Goal: Task Accomplishment & Management: Use online tool/utility

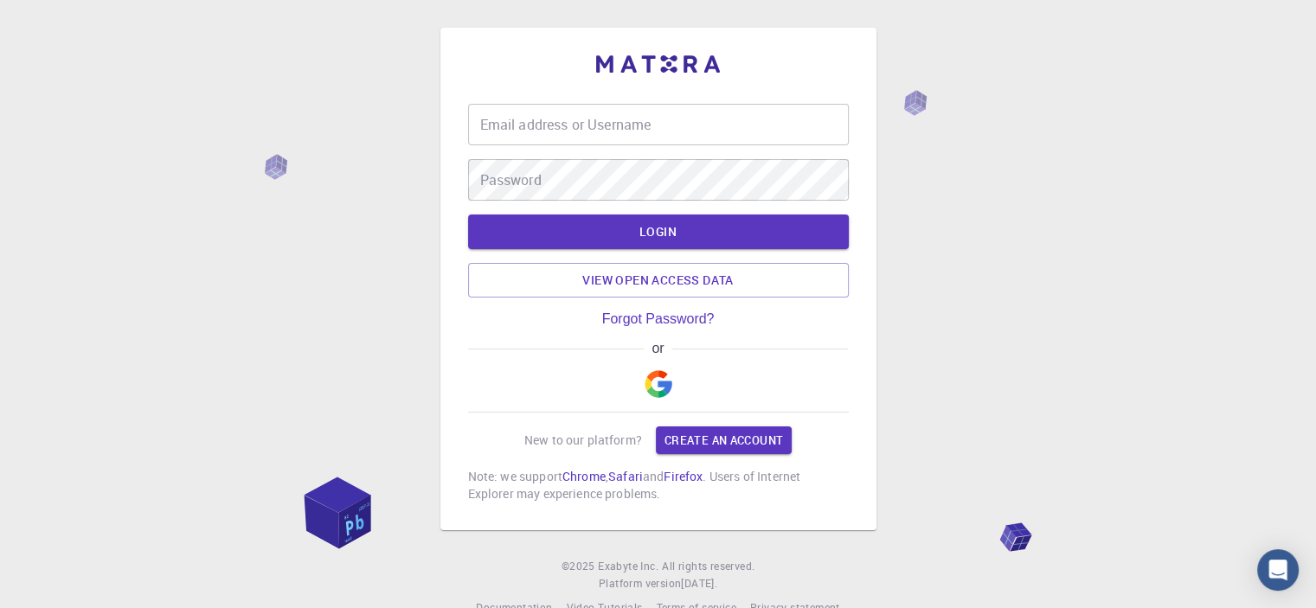
click at [574, 125] on input "Email address or Username" at bounding box center [658, 125] width 381 height 42
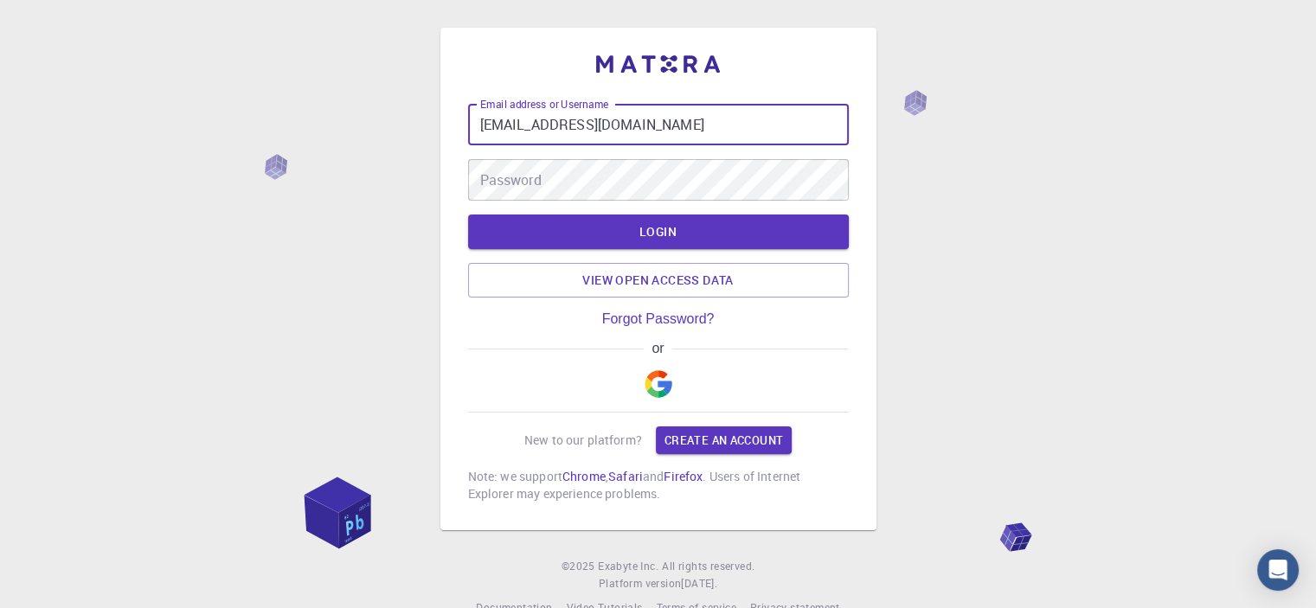
type input "[EMAIL_ADDRESS][DOMAIN_NAME]"
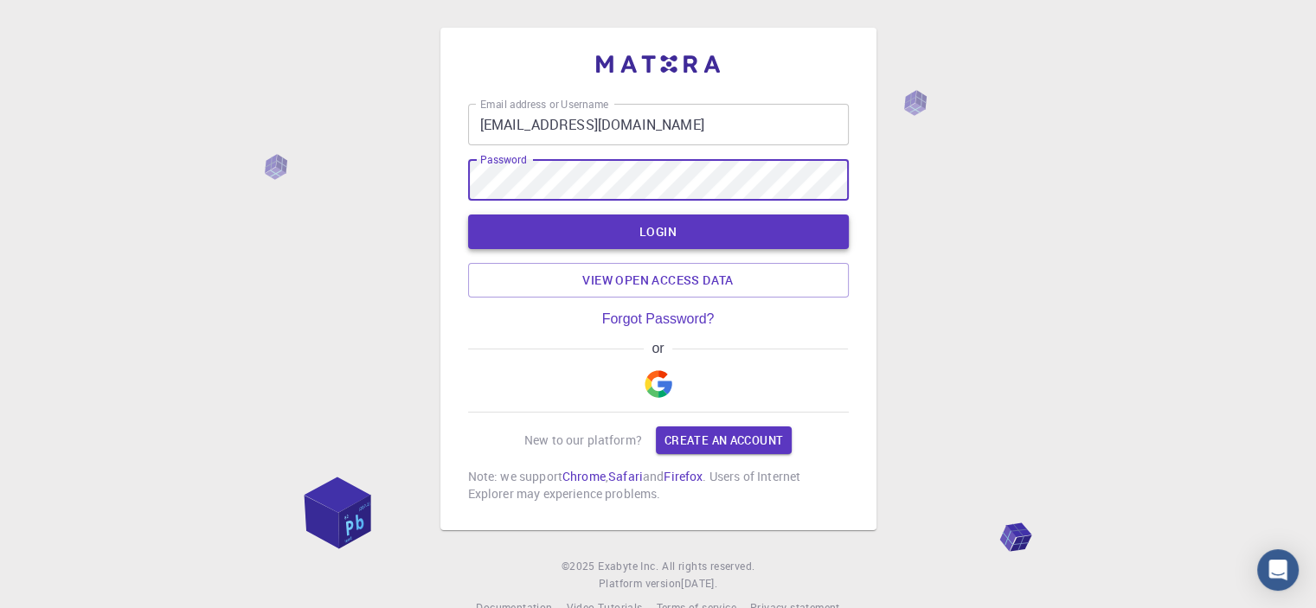
click at [723, 228] on button "LOGIN" at bounding box center [658, 232] width 381 height 35
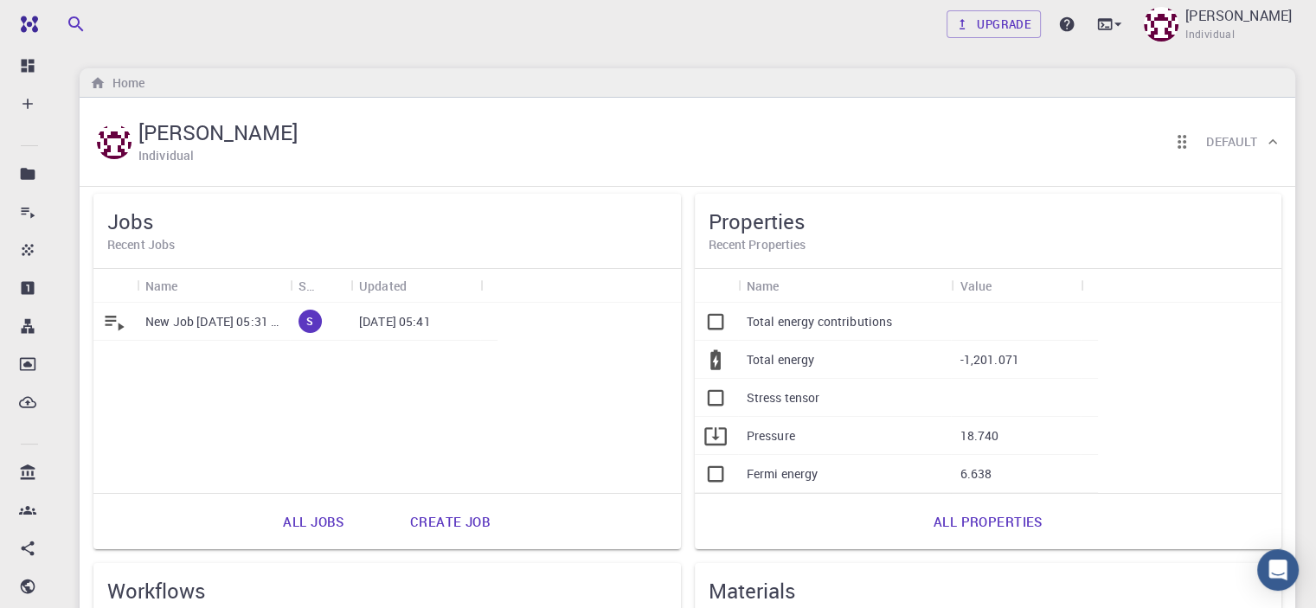
click at [223, 330] on div "New Job [DATE] 05:31 AM" at bounding box center [213, 322] width 153 height 38
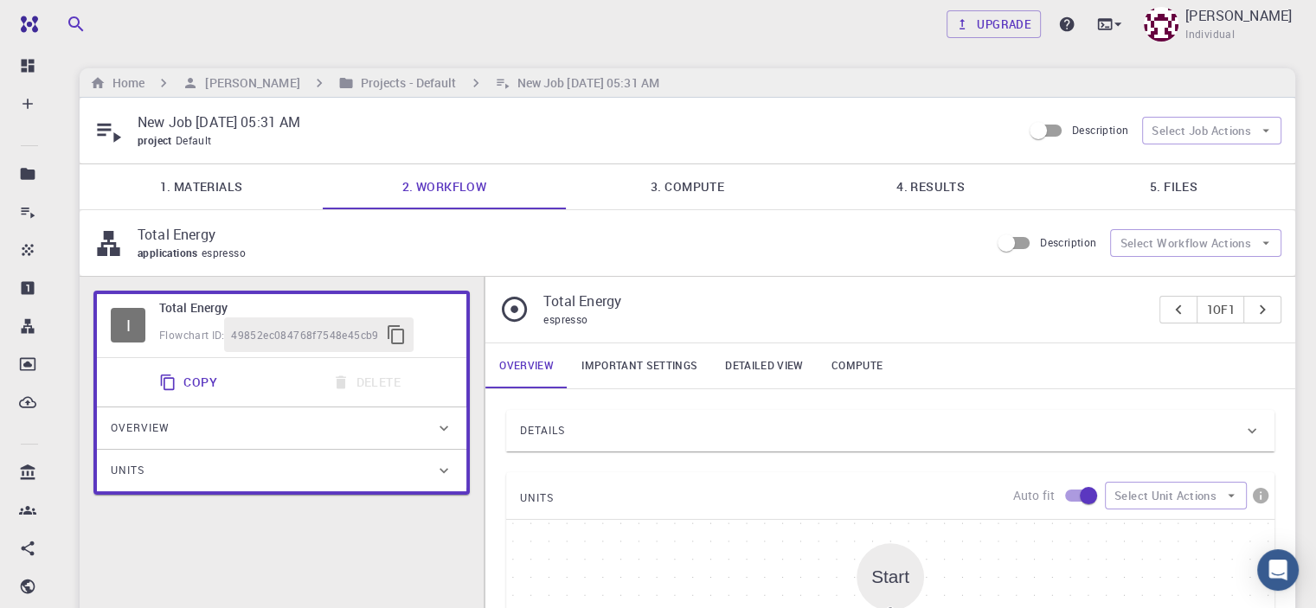
type input "/export/share/pseudo/sr/gga/pbe/gbrv/1.0/us/sr_pbe_gbrv_1.0.upf"
type input "/export/share/pseudo/li/gga/pbe/gbrv/1.4/us/li_pbe_gbrv_1.4.upf"
type input "/export/share/pseudo/h/gga/pbe/gbrv/1.4/us/h_pbe_gbrv_1.4.upf"
click at [929, 179] on link "4. Results" at bounding box center [930, 186] width 243 height 45
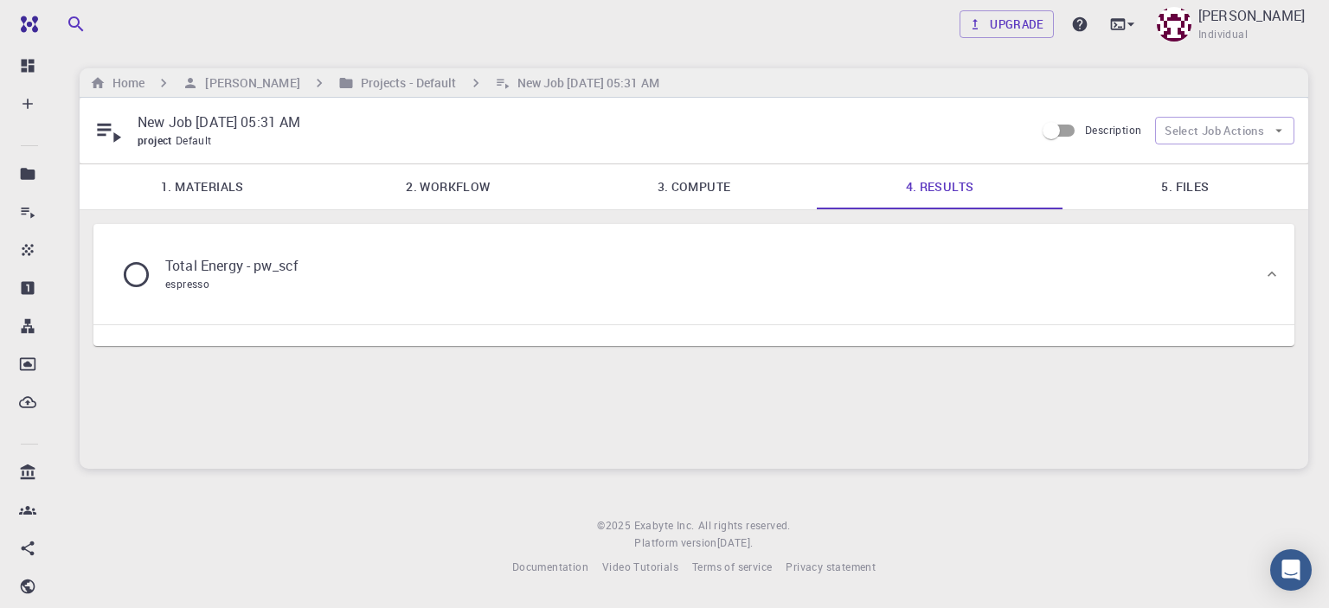
click at [135, 273] on icon at bounding box center [136, 275] width 30 height 30
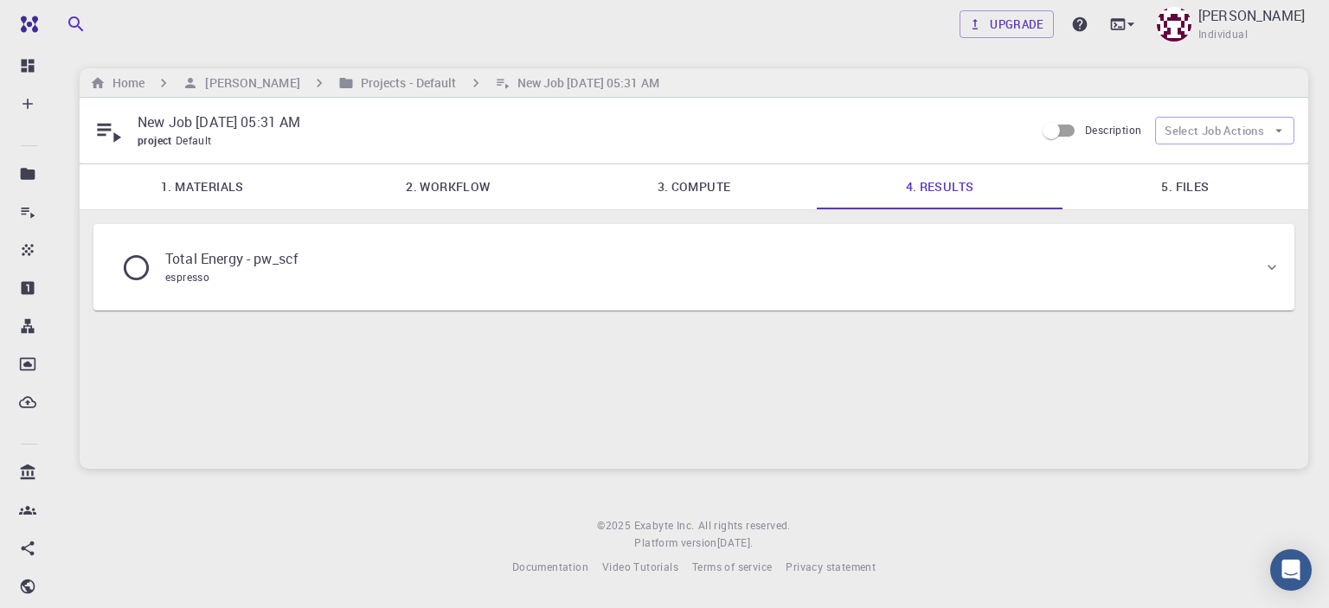
click at [132, 268] on icon at bounding box center [136, 268] width 30 height 30
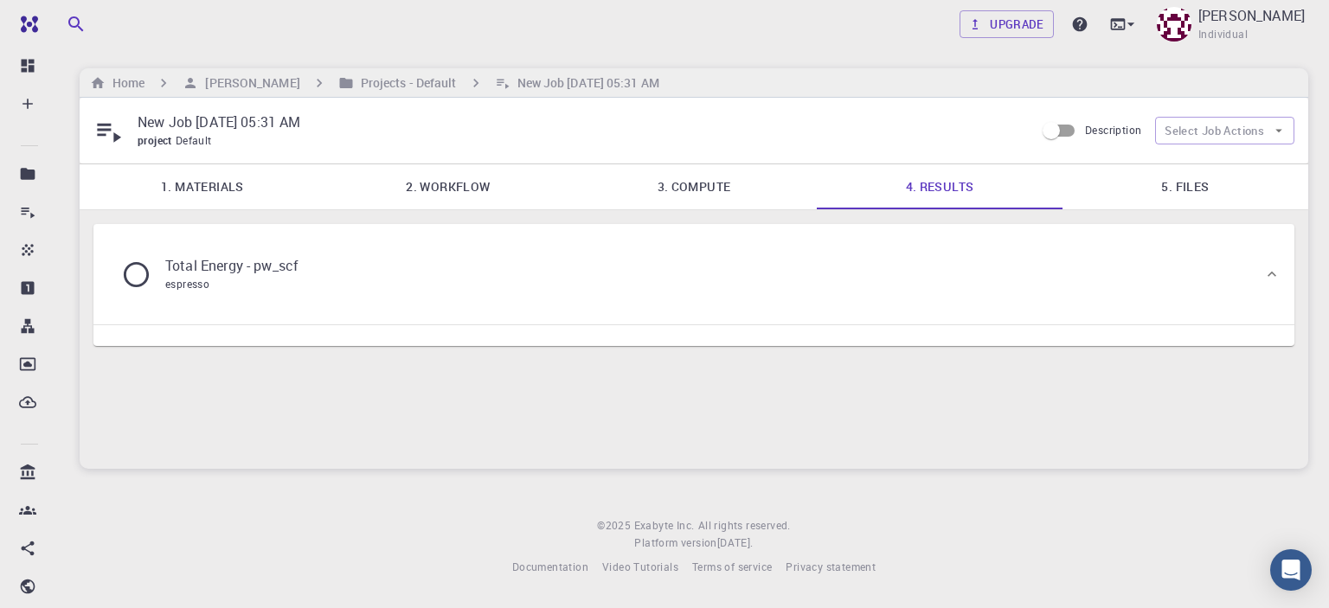
click at [132, 268] on icon at bounding box center [136, 275] width 30 height 30
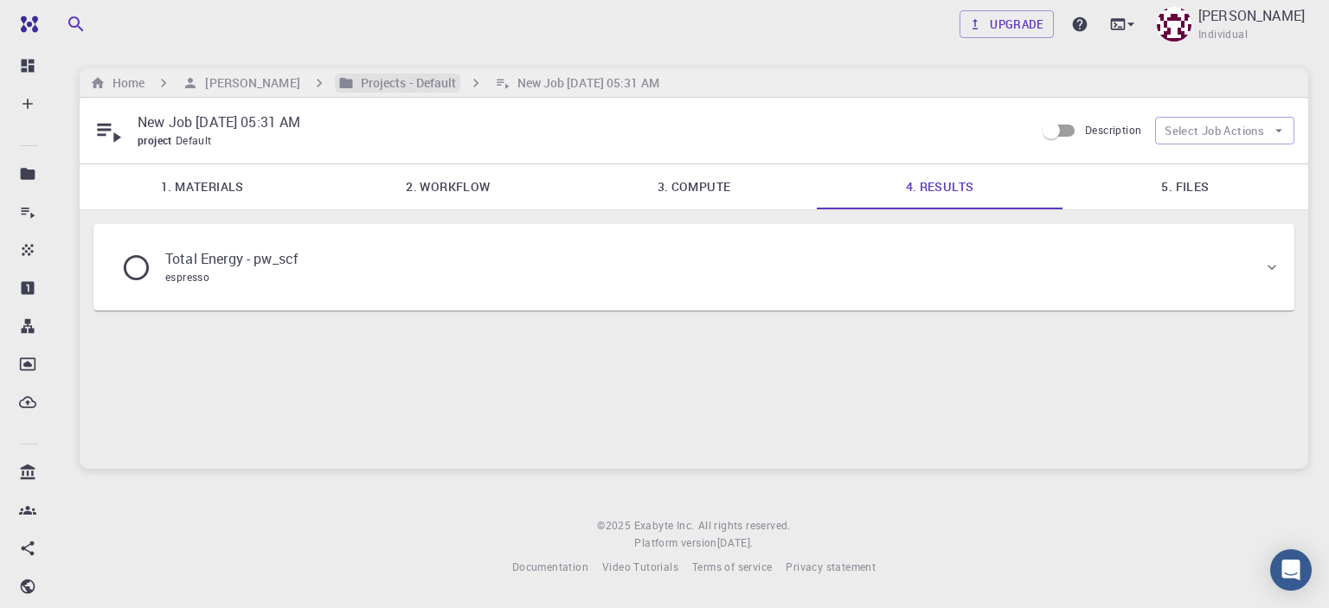
click at [354, 80] on h6 "Projects - Default" at bounding box center [405, 83] width 103 height 19
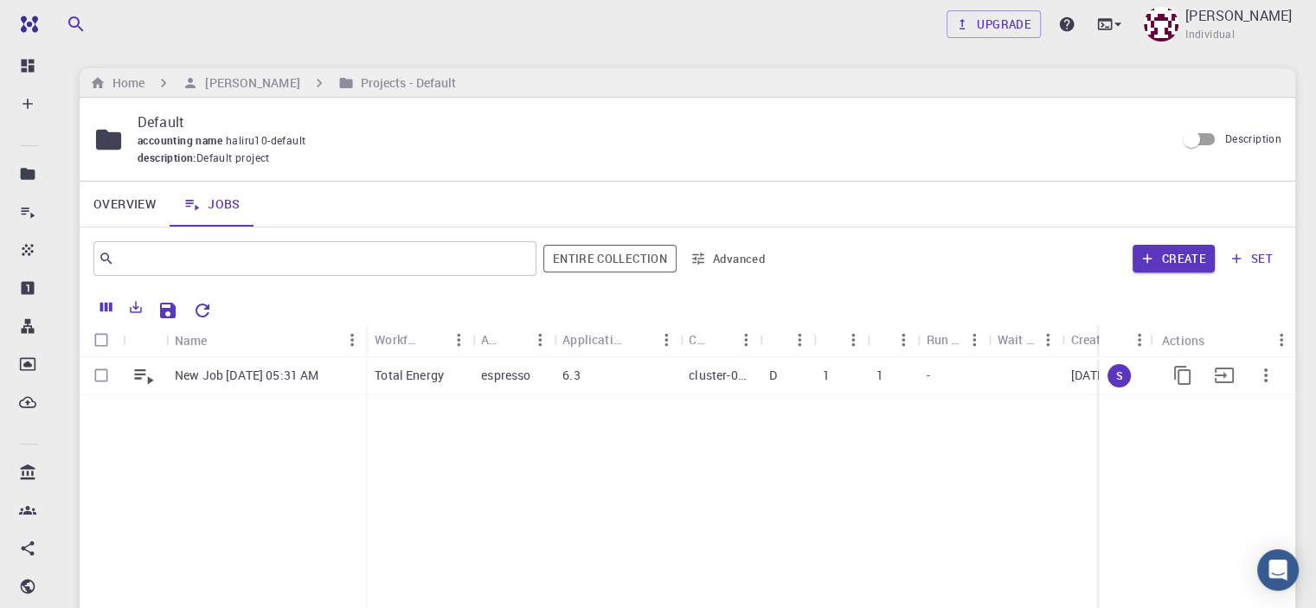
click at [1267, 373] on icon "button" at bounding box center [1265, 375] width 21 height 21
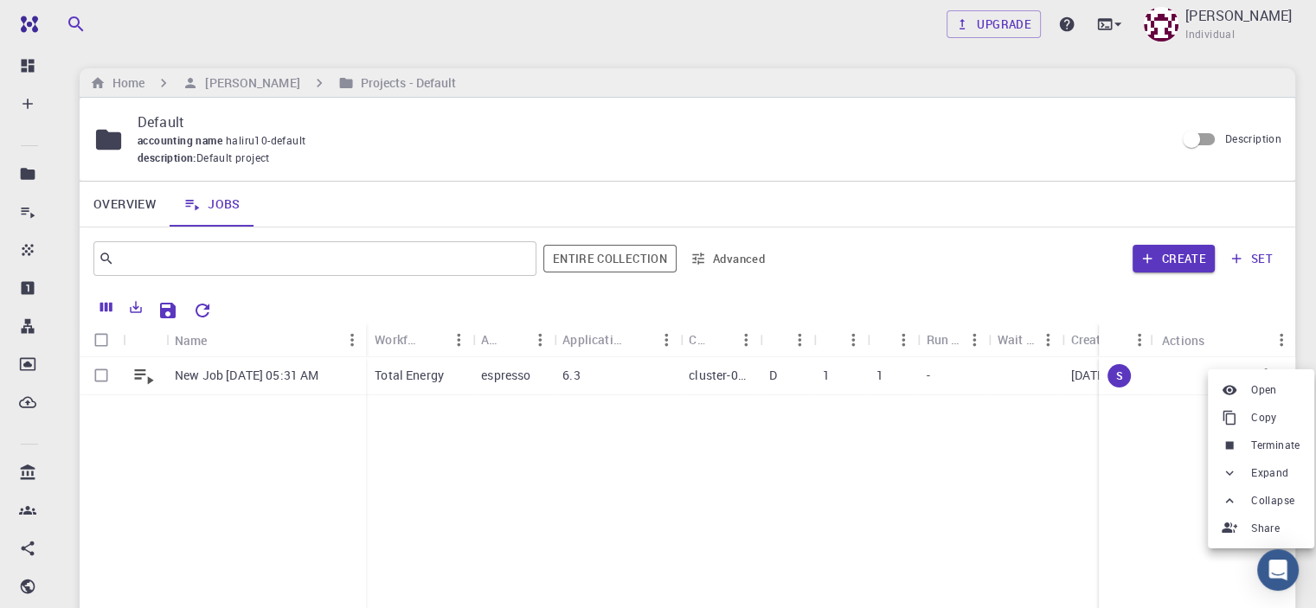
click at [929, 528] on div at bounding box center [658, 304] width 1316 height 608
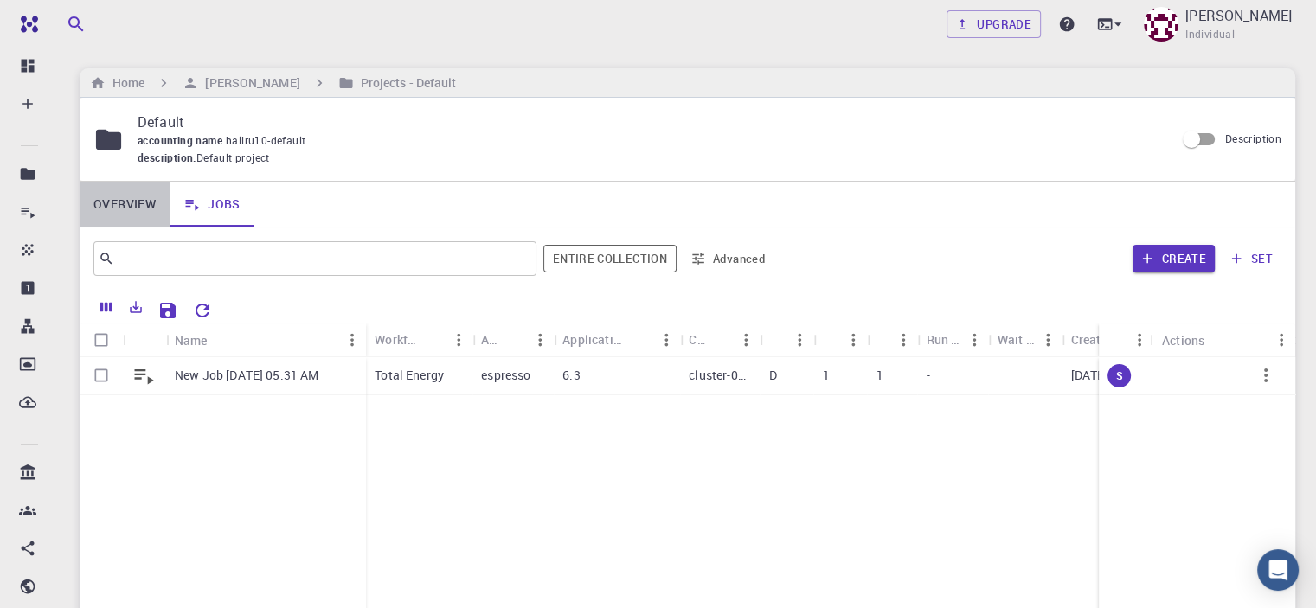
click at [114, 202] on link "Overview" at bounding box center [125, 204] width 90 height 45
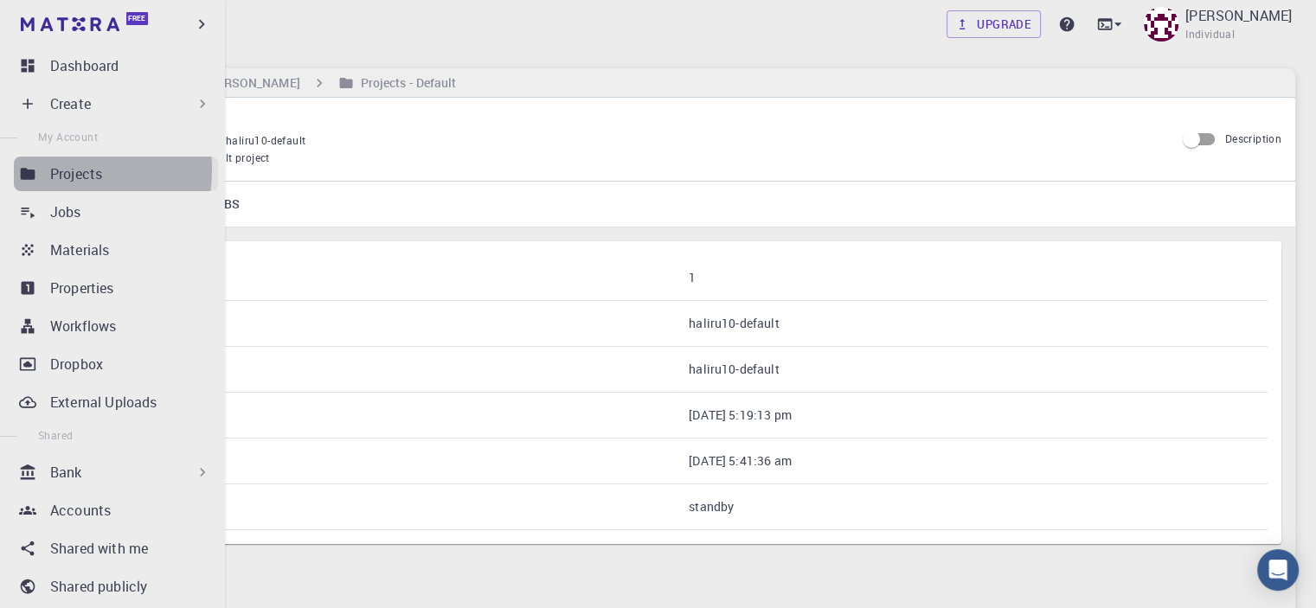
click at [45, 170] on link "Projects" at bounding box center [116, 174] width 204 height 35
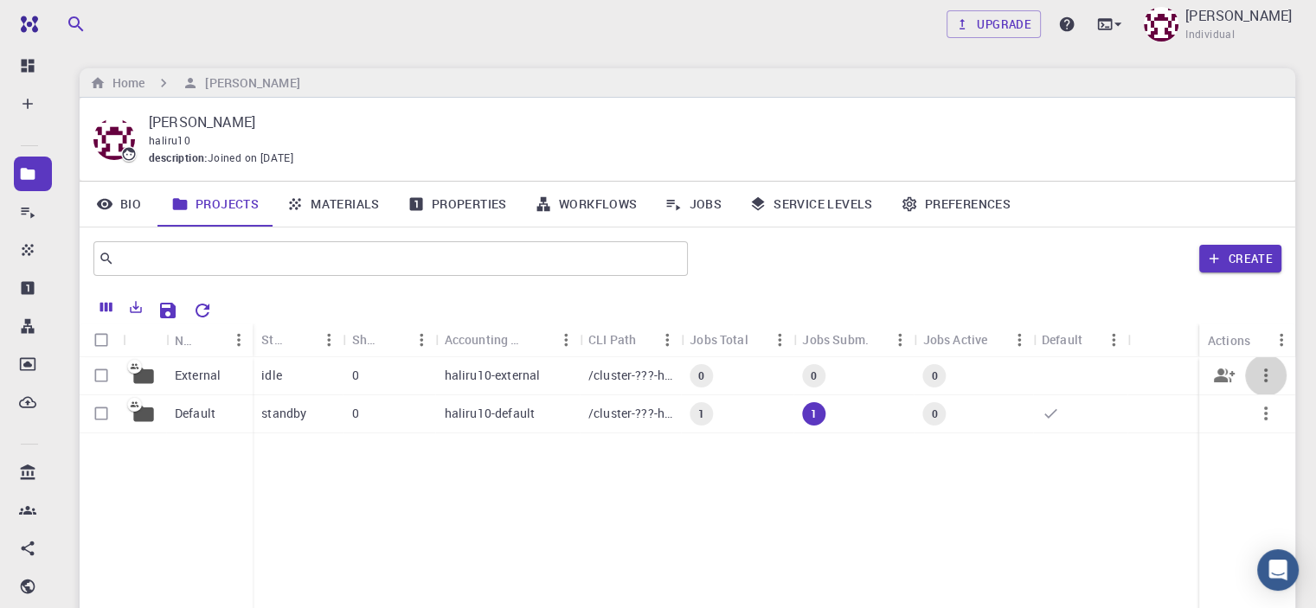
click at [1263, 372] on icon "button" at bounding box center [1265, 375] width 21 height 21
click at [167, 376] on div at bounding box center [658, 304] width 1316 height 608
click at [167, 376] on ul "Open Share" at bounding box center [208, 407] width 86 height 69
click at [99, 376] on div at bounding box center [658, 304] width 1316 height 608
click at [175, 377] on p "External" at bounding box center [198, 375] width 46 height 17
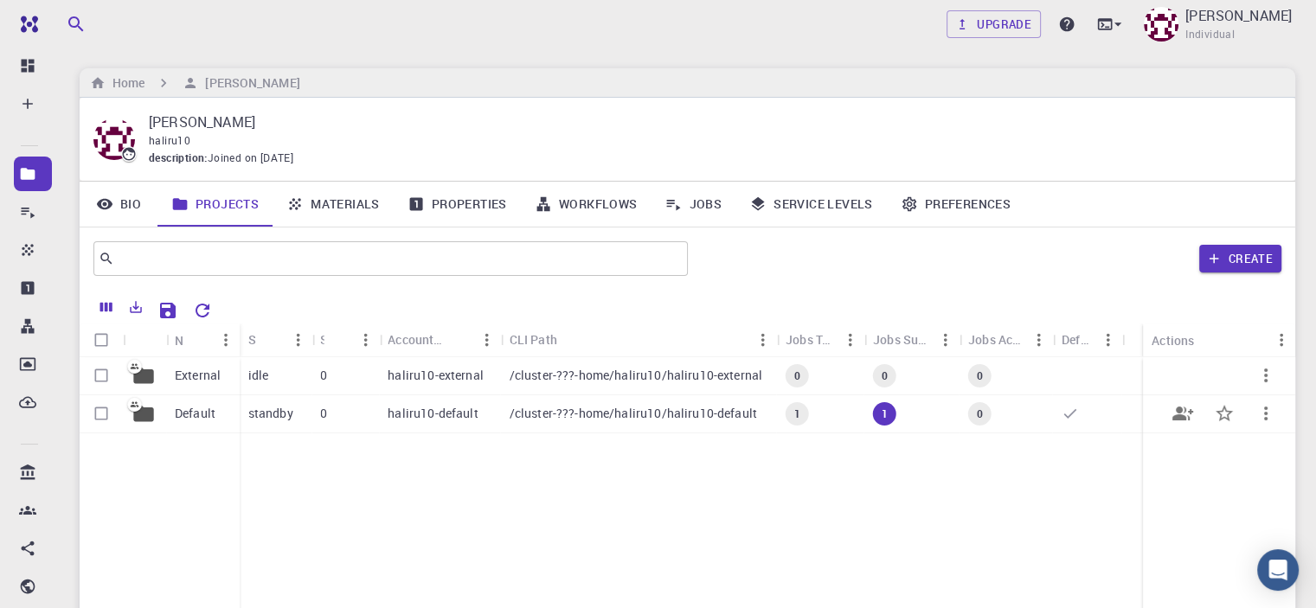
click at [229, 419] on div "Default" at bounding box center [203, 414] width 74 height 38
click at [101, 377] on input "Select row" at bounding box center [101, 375] width 33 height 33
checkbox input "true"
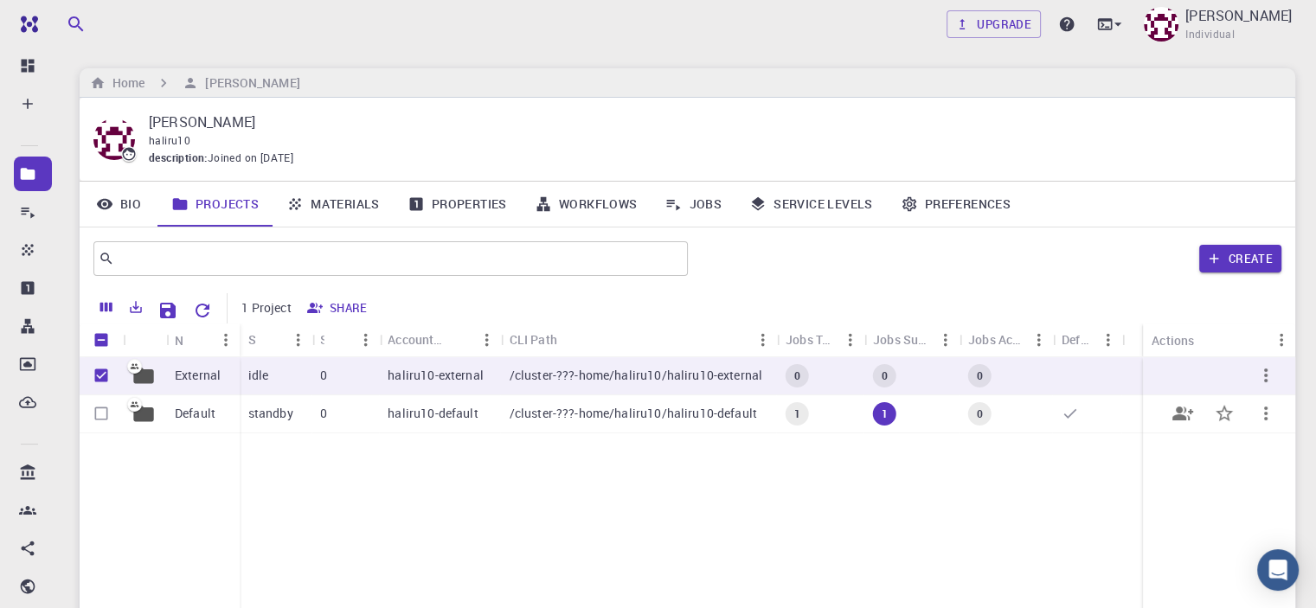
click at [97, 418] on input "Select row" at bounding box center [101, 413] width 33 height 33
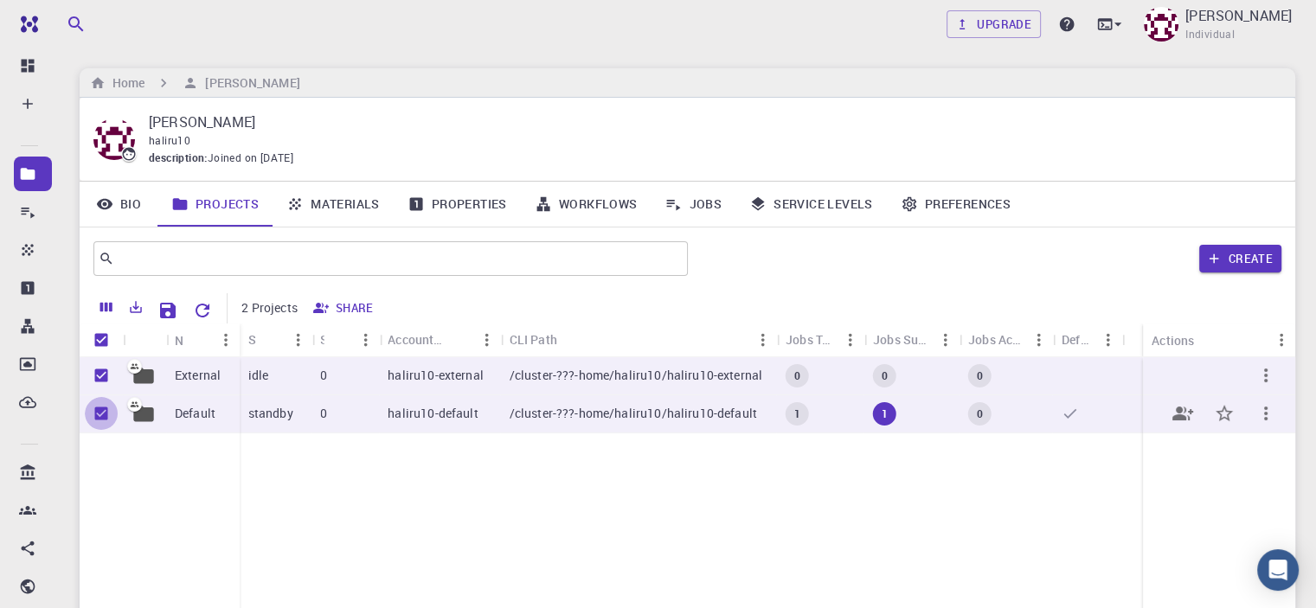
click at [100, 413] on input "Unselect row" at bounding box center [101, 413] width 33 height 33
checkbox input "false"
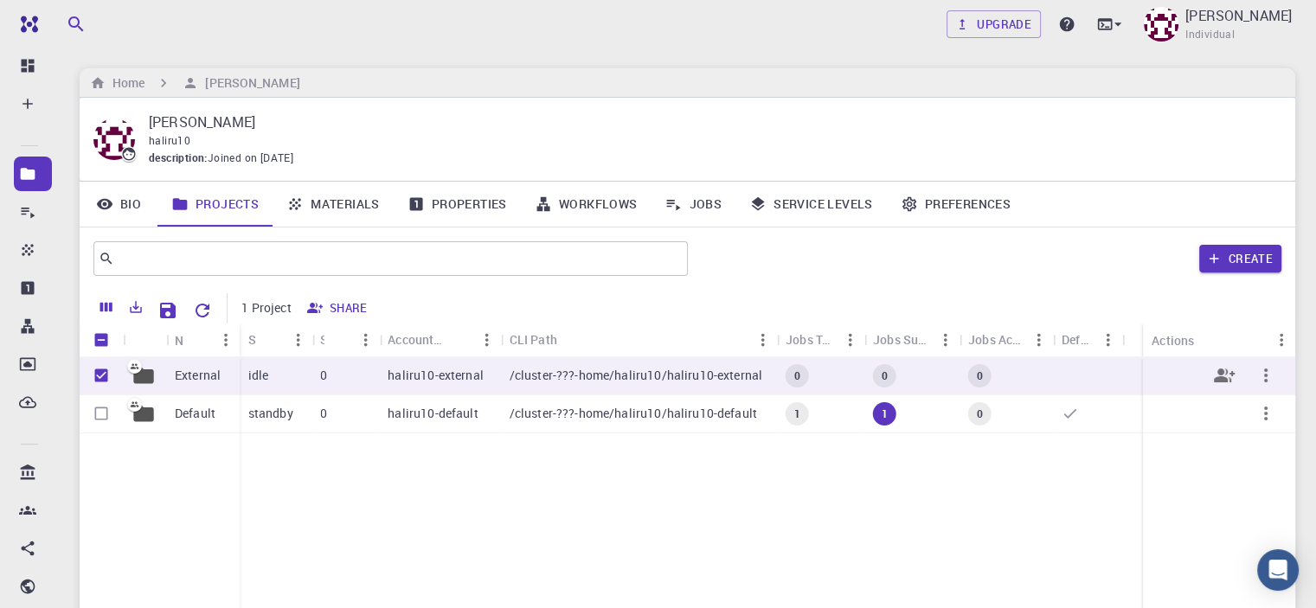
click at [1257, 369] on icon "button" at bounding box center [1265, 375] width 21 height 21
click at [405, 373] on div at bounding box center [658, 304] width 1316 height 608
click at [246, 388] on span "Open" at bounding box center [248, 394] width 26 height 17
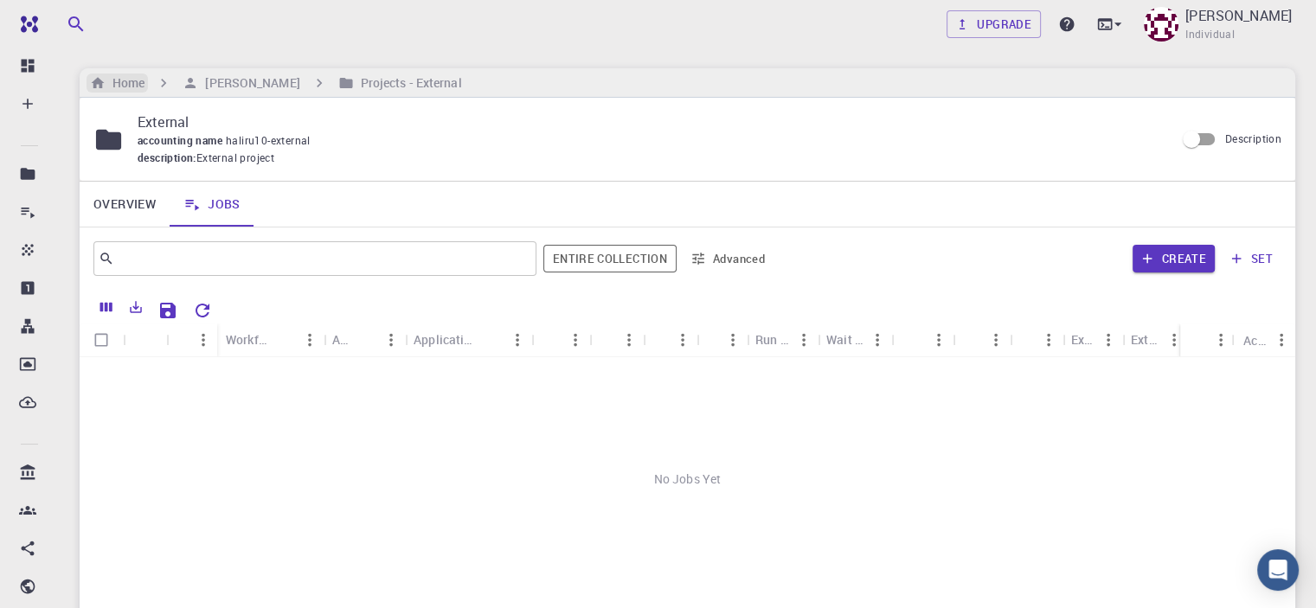
click at [121, 82] on h6 "Home" at bounding box center [125, 83] width 39 height 19
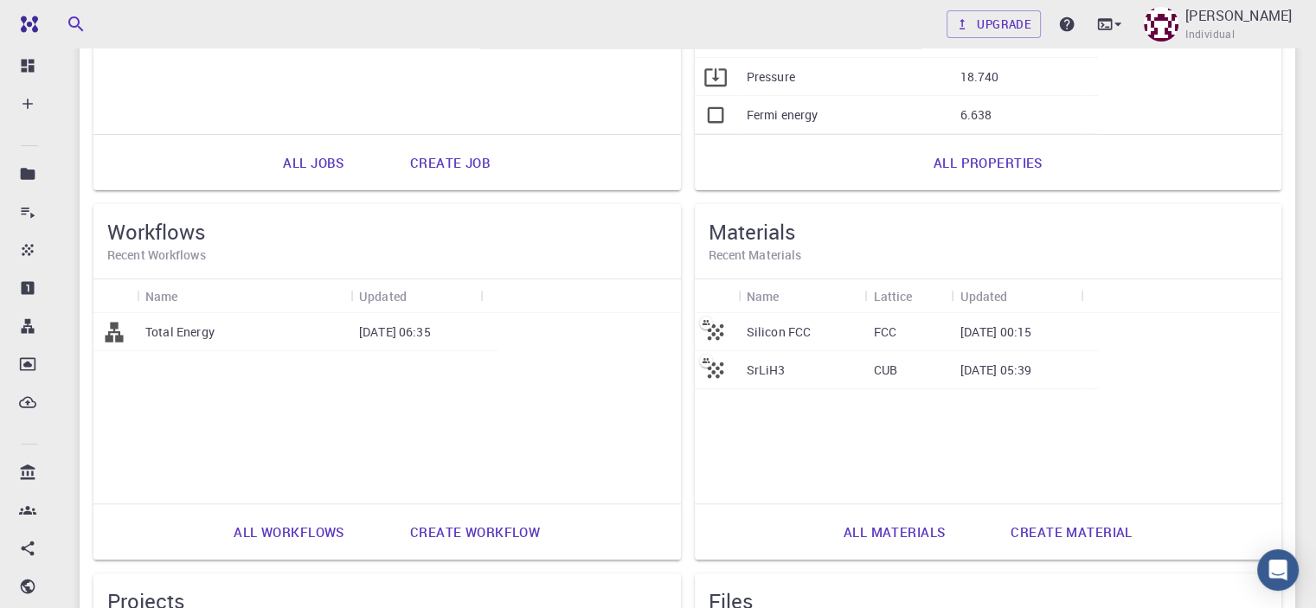
scroll to position [361, 0]
drag, startPoint x: 542, startPoint y: 365, endPoint x: 511, endPoint y: 362, distance: 31.3
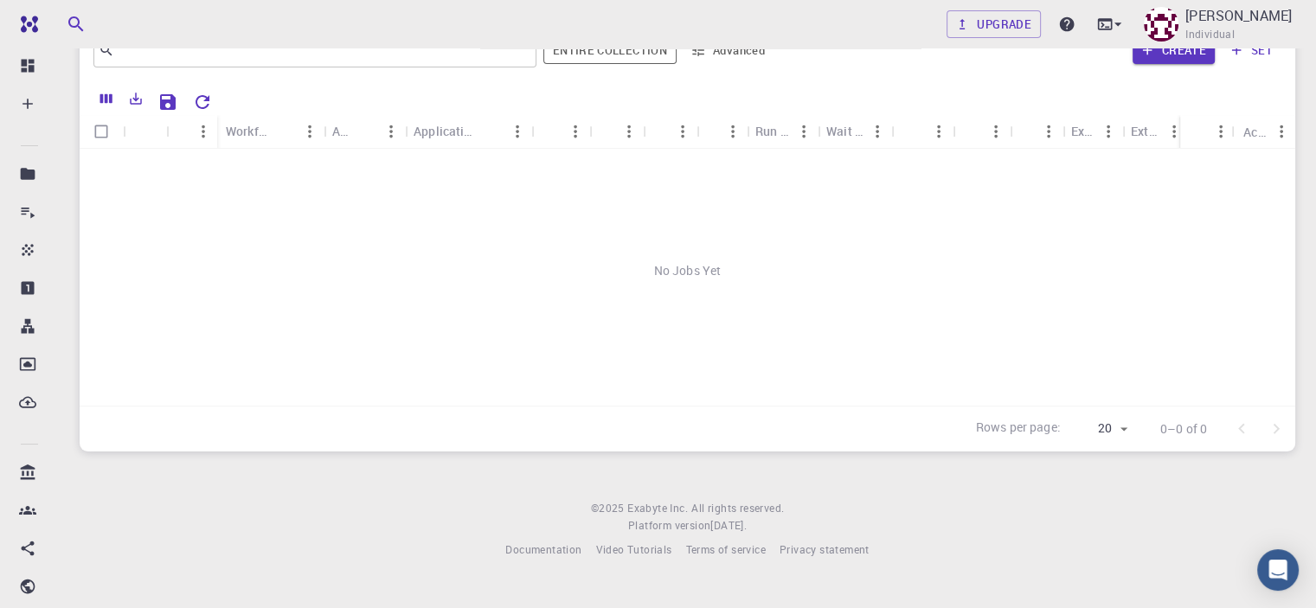
scroll to position [186, 0]
